Goal: Task Accomplishment & Management: Use online tool/utility

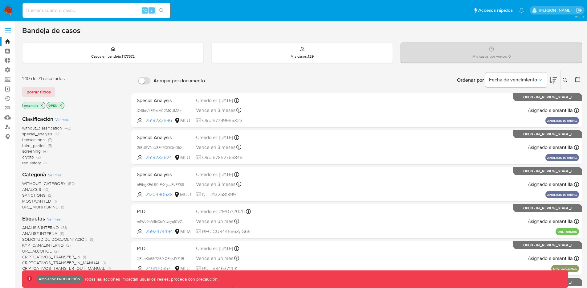
click at [9, 89] on link "Operaciones masivas" at bounding box center [36, 89] width 73 height 10
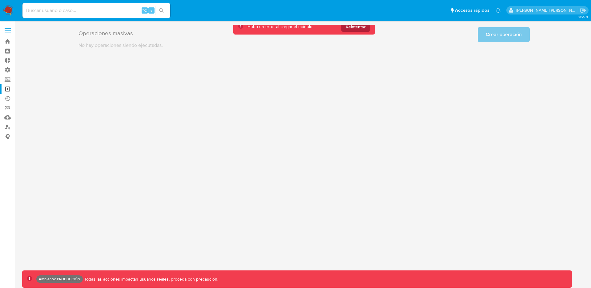
click at [353, 28] on span "Reintentar" at bounding box center [356, 27] width 20 height 10
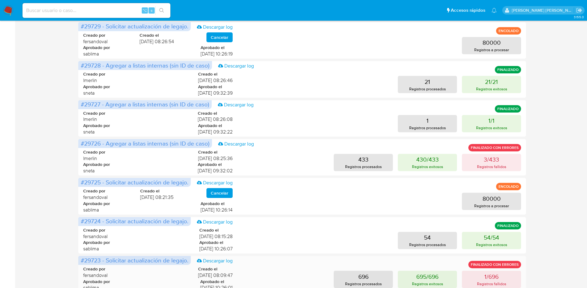
scroll to position [204, 0]
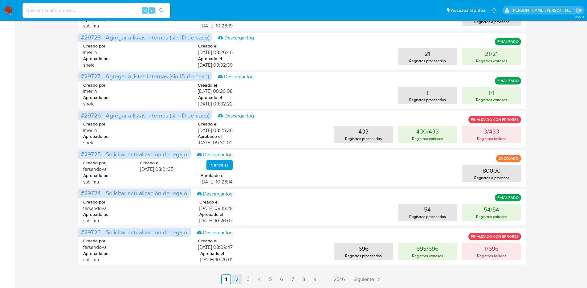
click at [238, 279] on link "2" at bounding box center [237, 279] width 10 height 10
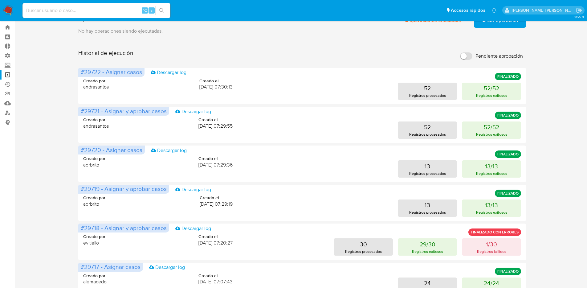
scroll to position [0, 0]
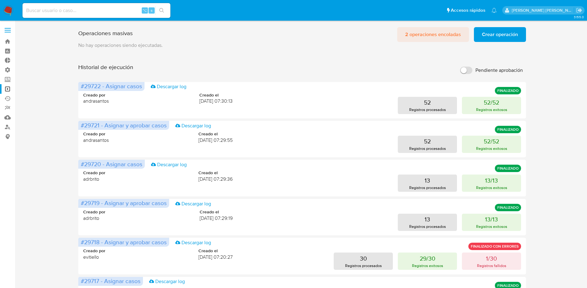
click at [443, 34] on span "2 operaciones encoladas" at bounding box center [433, 35] width 56 height 14
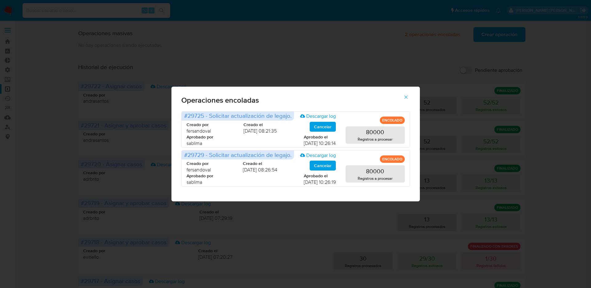
click at [405, 98] on icon "button" at bounding box center [405, 96] width 3 height 3
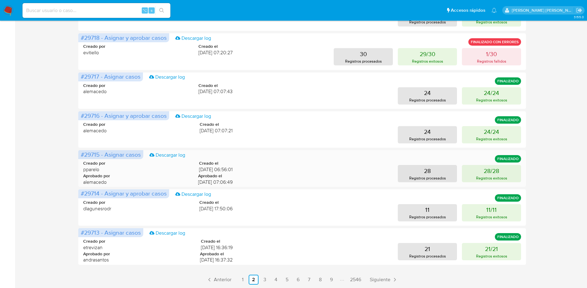
scroll to position [204, 0]
click at [268, 278] on link "3" at bounding box center [265, 279] width 10 height 10
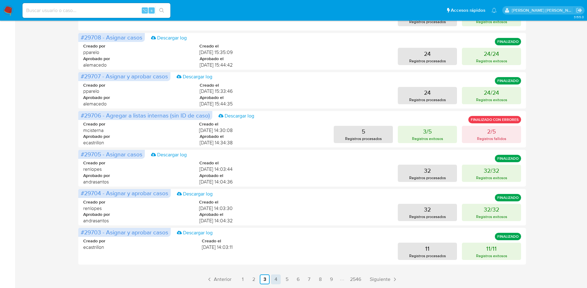
click at [276, 277] on link "4" at bounding box center [276, 279] width 10 height 10
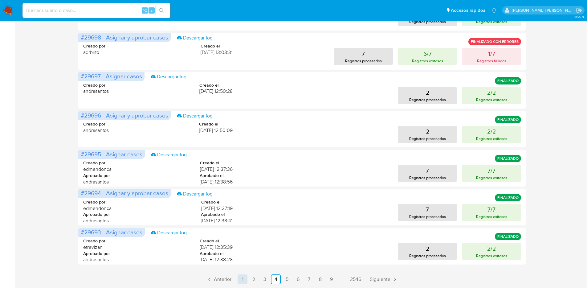
click at [241, 280] on link "1" at bounding box center [242, 279] width 10 height 10
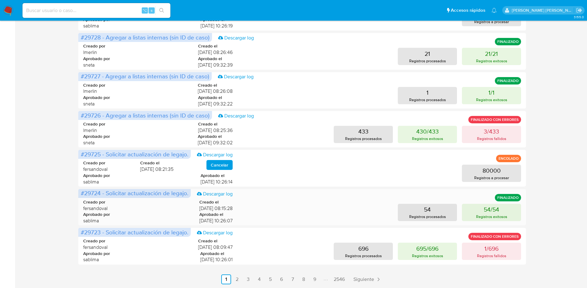
drag, startPoint x: 234, startPoint y: 220, endPoint x: 213, endPoint y: 219, distance: 20.9
click at [213, 219] on div "Creado por fersandoval Creado el [DATE] 08:15:28 Aprobado por sablima Aprobado …" at bounding box center [302, 209] width 438 height 37
drag, startPoint x: 237, startPoint y: 209, endPoint x: 188, endPoint y: 209, distance: 49.0
click at [188, 209] on div "Creado por fersandoval Creado el [DATE] 08:15:28 Aprobado por sablima Aprobado …" at bounding box center [302, 209] width 438 height 37
click at [482, 255] on p "Registros fallidos" at bounding box center [491, 255] width 29 height 6
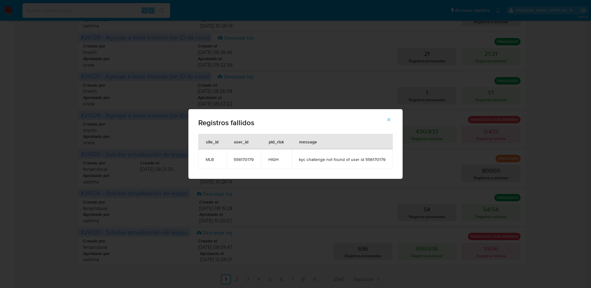
click at [391, 119] on icon "button" at bounding box center [389, 120] width 6 height 6
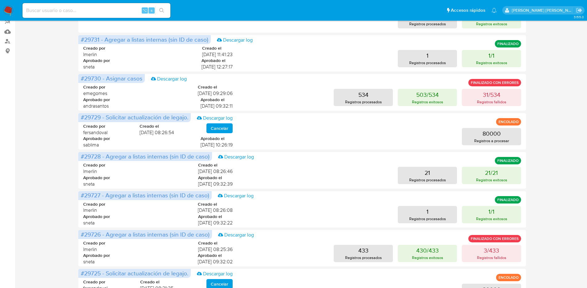
scroll to position [0, 0]
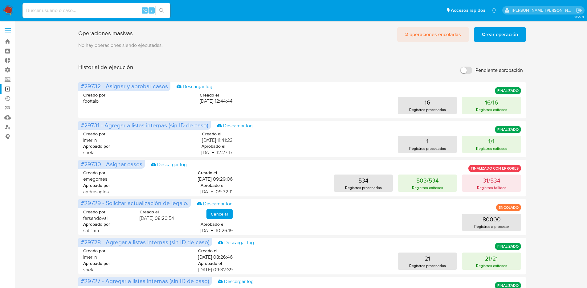
click at [413, 36] on span "2 operaciones encoladas" at bounding box center [433, 35] width 56 height 14
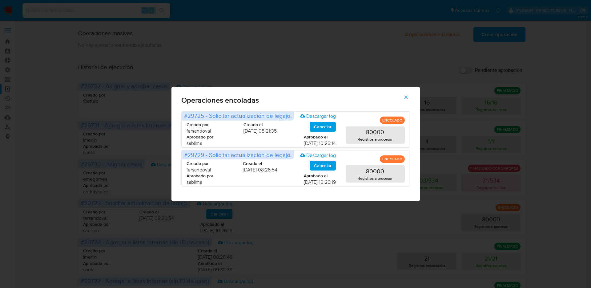
click at [407, 97] on icon "button" at bounding box center [406, 97] width 6 height 6
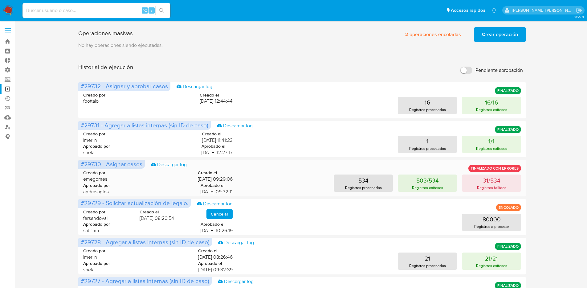
scroll to position [204, 0]
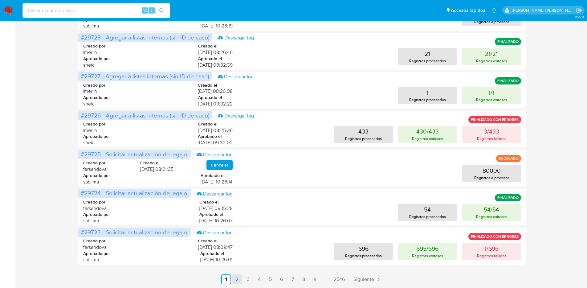
click at [235, 281] on link "2" at bounding box center [237, 279] width 10 height 10
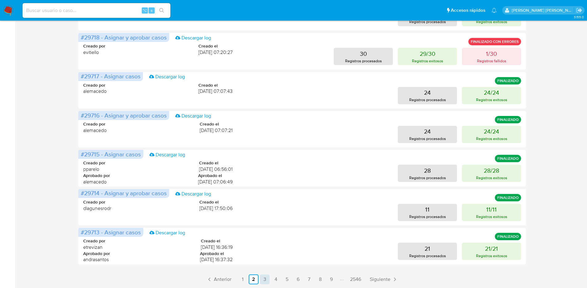
click at [268, 281] on link "3" at bounding box center [265, 279] width 10 height 10
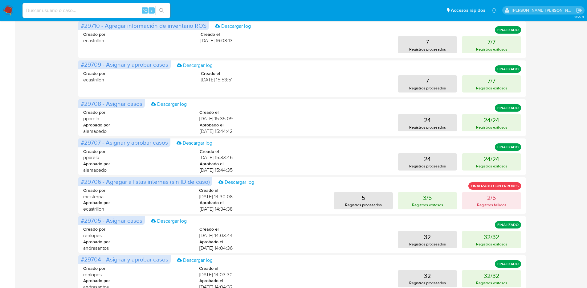
scroll to position [0, 0]
